Goal: Task Accomplishment & Management: Manage account settings

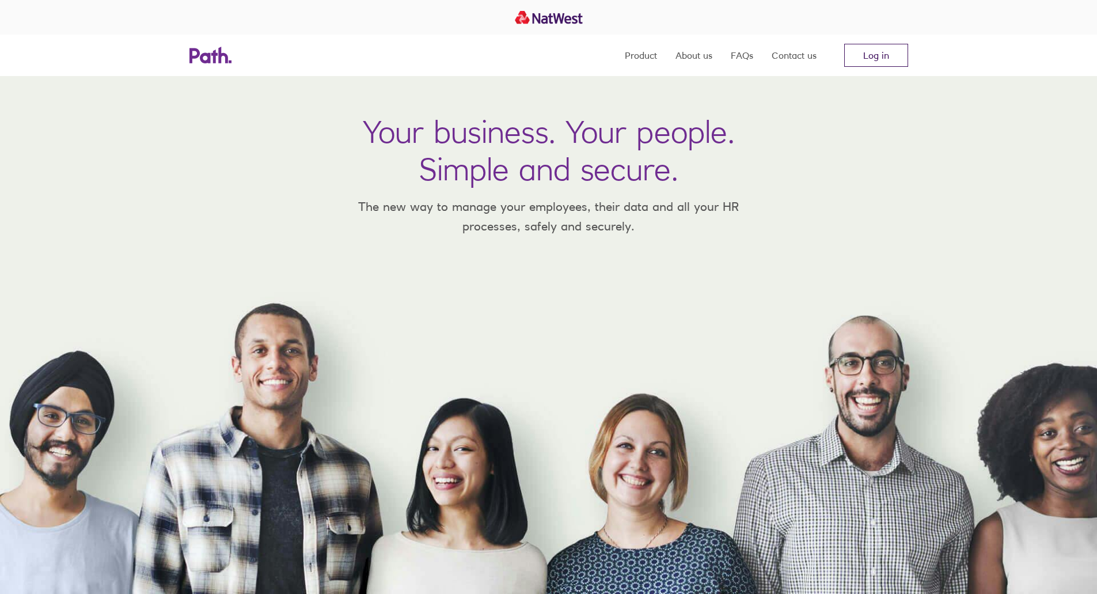
click at [880, 55] on link "Log in" at bounding box center [876, 55] width 64 height 23
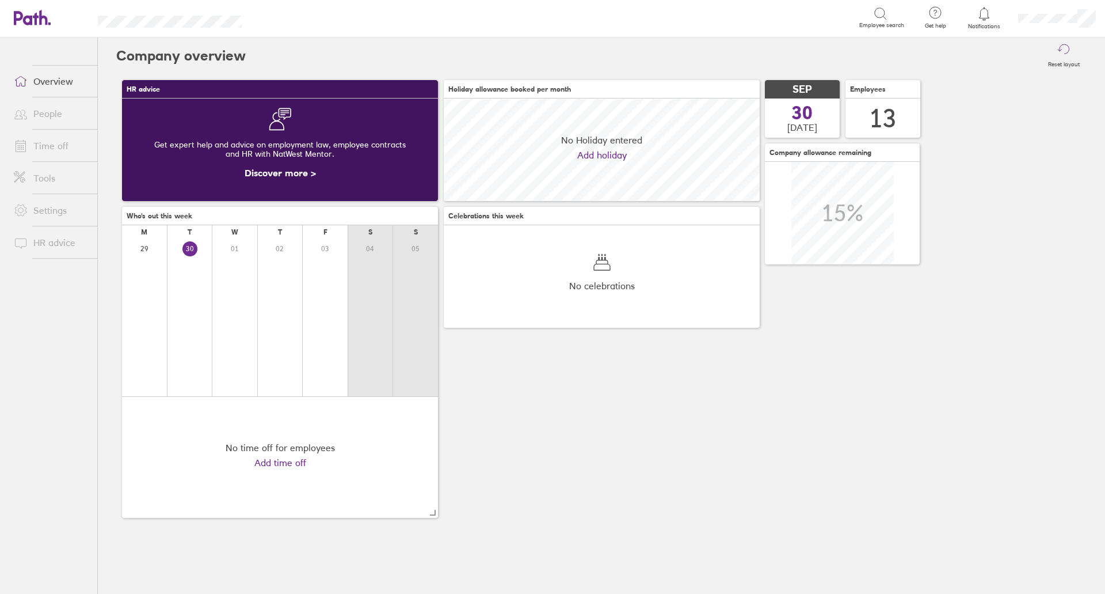
scroll to position [102, 316]
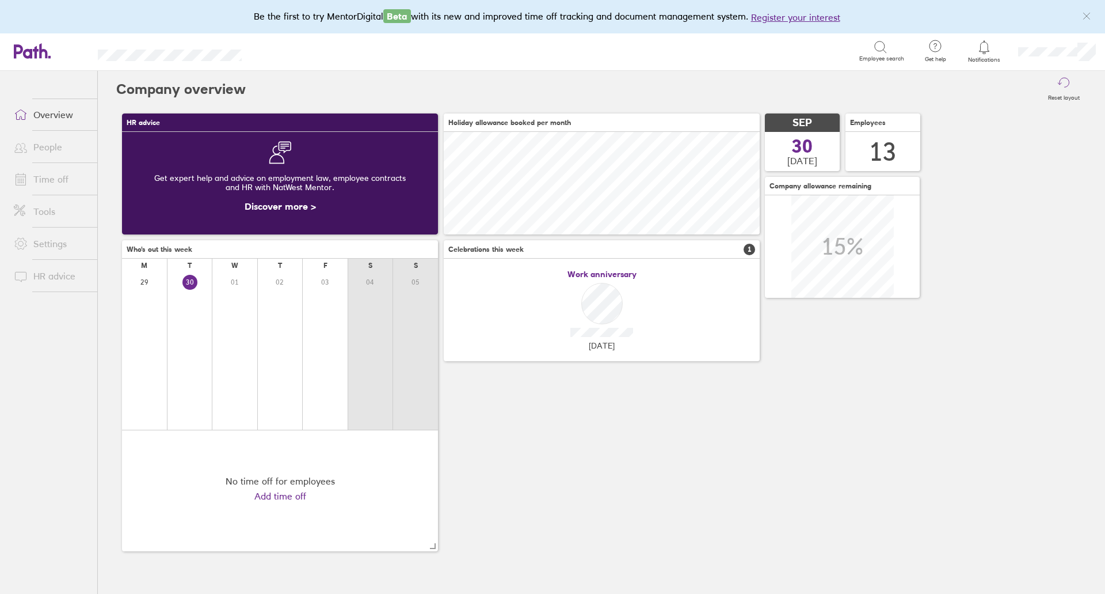
click at [43, 174] on link "Time off" at bounding box center [51, 179] width 93 height 23
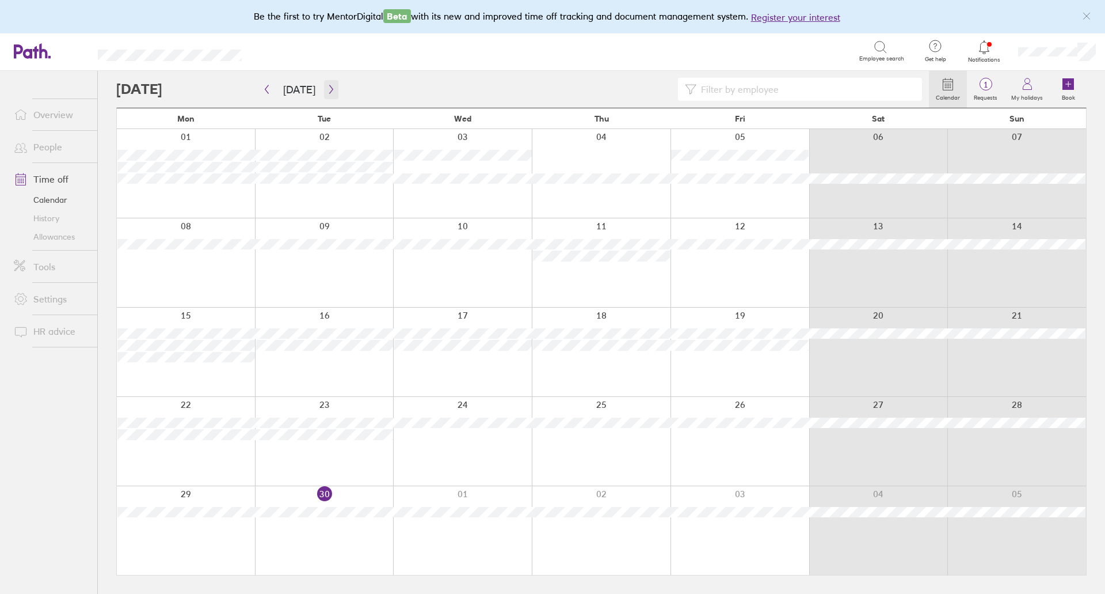
click at [328, 95] on button "button" at bounding box center [331, 89] width 14 height 19
click at [976, 83] on span "1" at bounding box center [985, 84] width 37 height 9
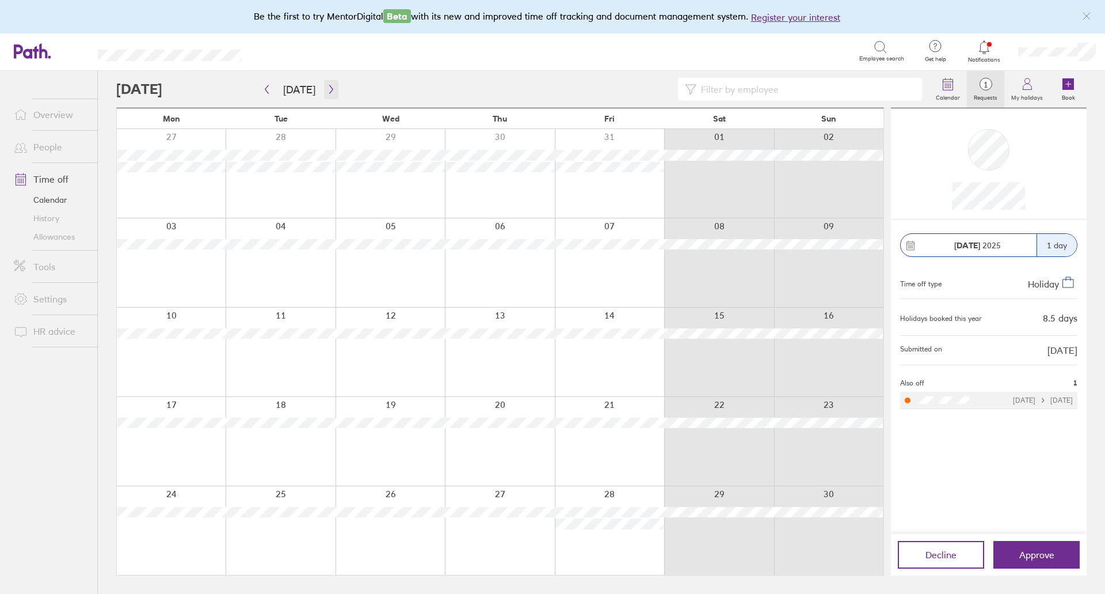
click at [331, 89] on icon "button" at bounding box center [331, 89] width 9 height 9
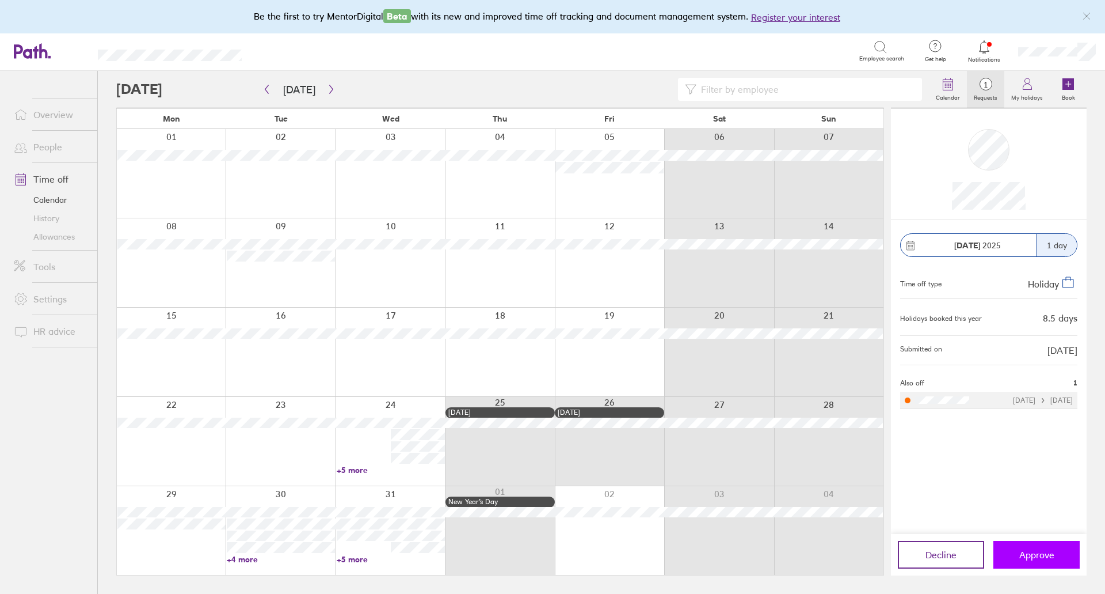
click at [1024, 542] on button "Approve" at bounding box center [1037, 555] width 86 height 28
